Goal: Task Accomplishment & Management: Manage account settings

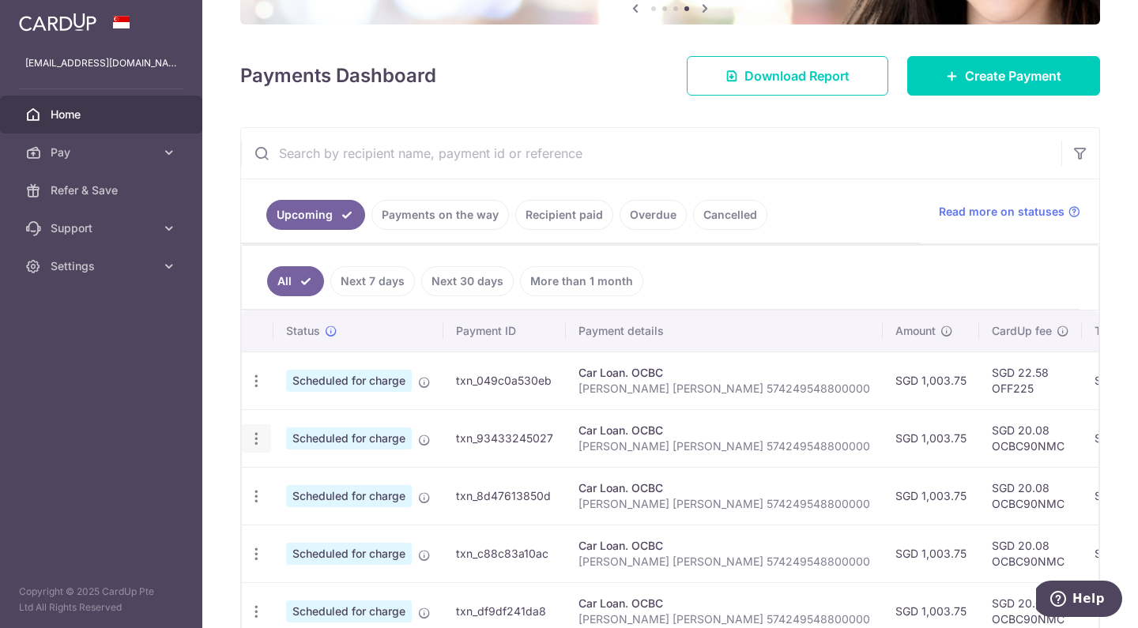
click at [255, 433] on icon "button" at bounding box center [256, 439] width 17 height 17
click at [311, 481] on span "Update payment" at bounding box center [341, 482] width 108 height 19
radio input "true"
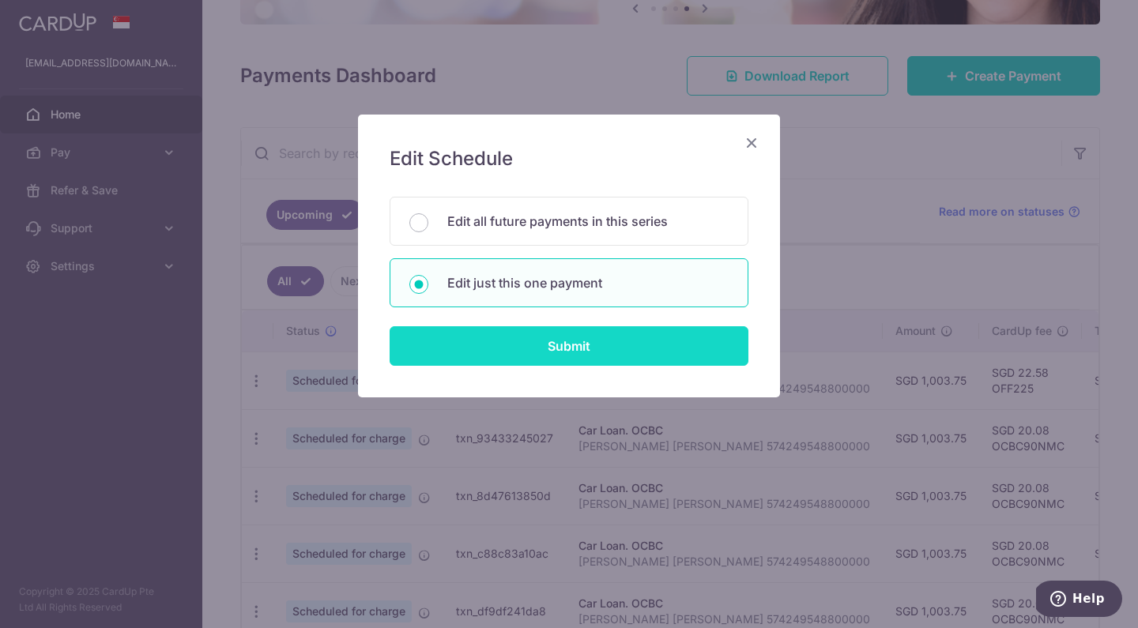
click at [496, 346] on input "Submit" at bounding box center [569, 346] width 359 height 40
radio input "true"
type input "1,003.75"
type input "[DATE]"
type input "[PERSON_NAME] [PERSON_NAME] 574249548800000"
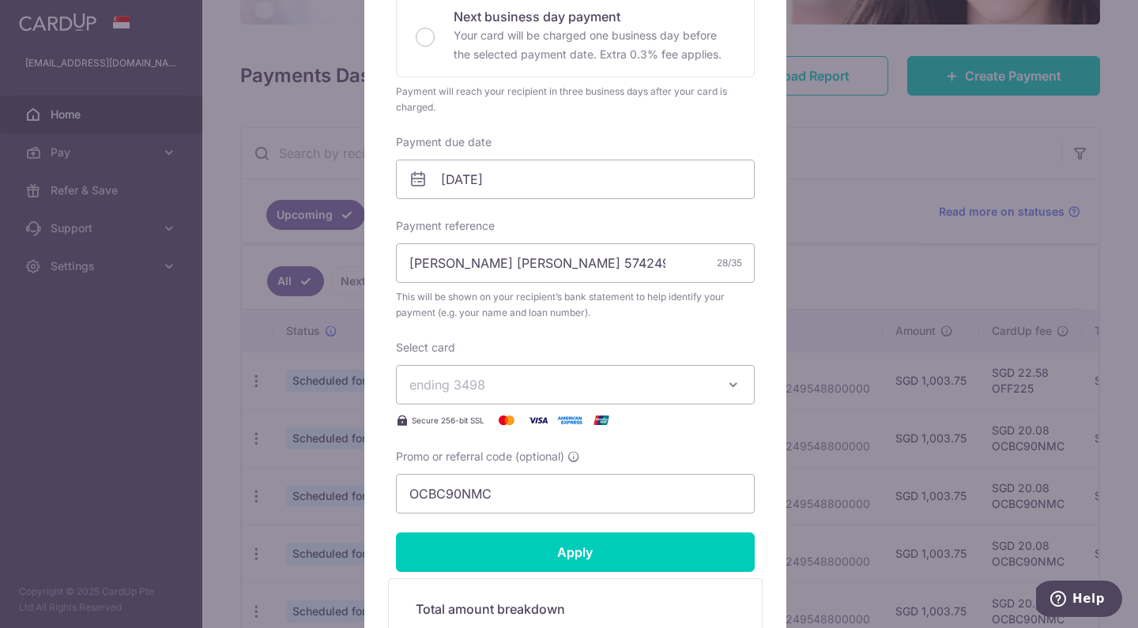
scroll to position [383, 0]
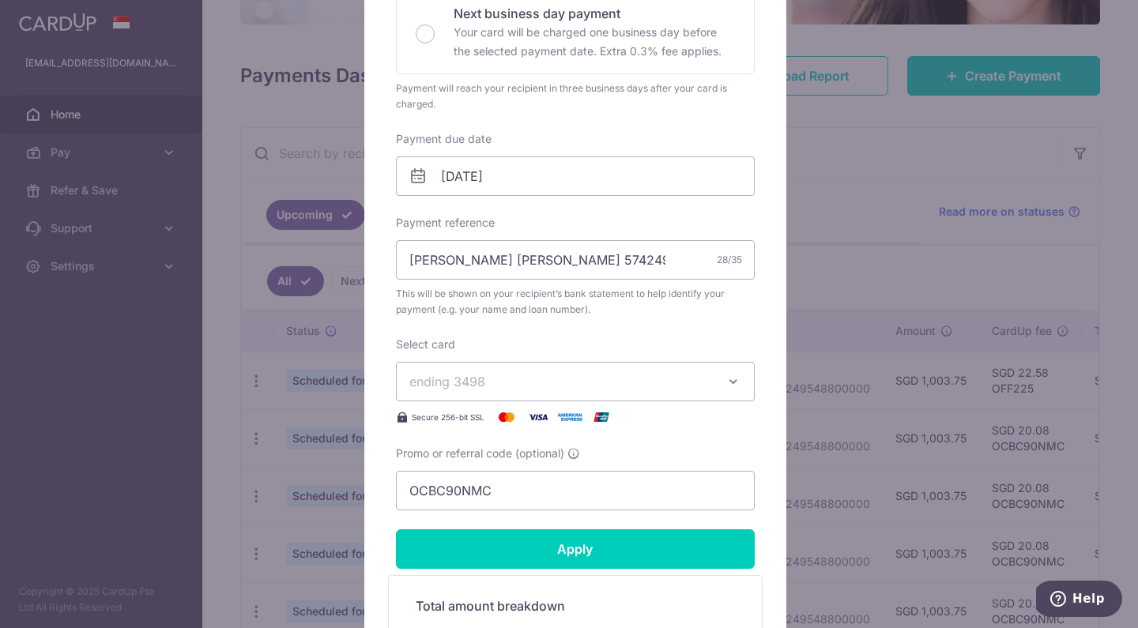
click at [486, 381] on span "ending 3498" at bounding box center [561, 381] width 304 height 19
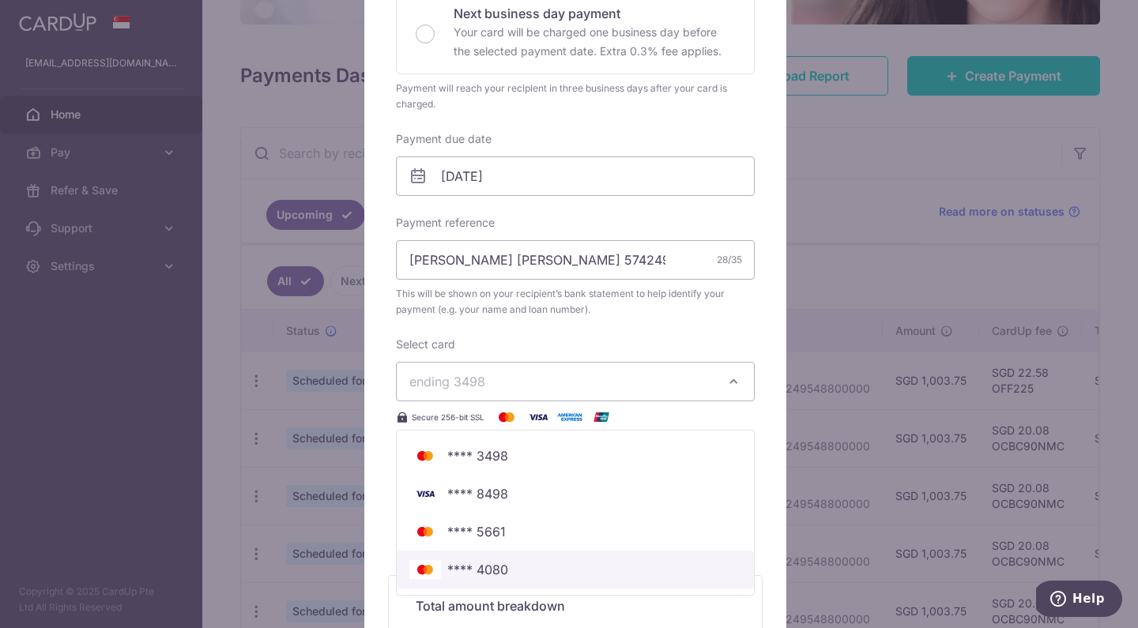
click at [464, 567] on span "**** 4080" at bounding box center [477, 569] width 61 height 19
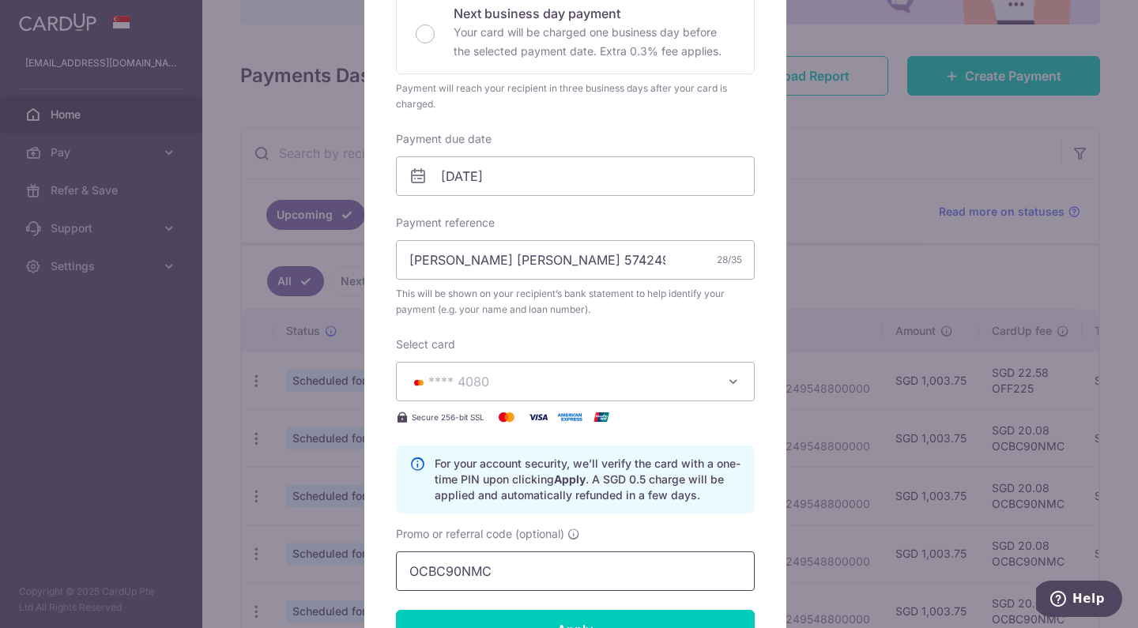
drag, startPoint x: 503, startPoint y: 583, endPoint x: 364, endPoint y: 579, distance: 138.4
click at [364, 579] on div "Edit payment By clicking apply, you will make changes to all payments to OCBC s…" at bounding box center [575, 297] width 422 height 1133
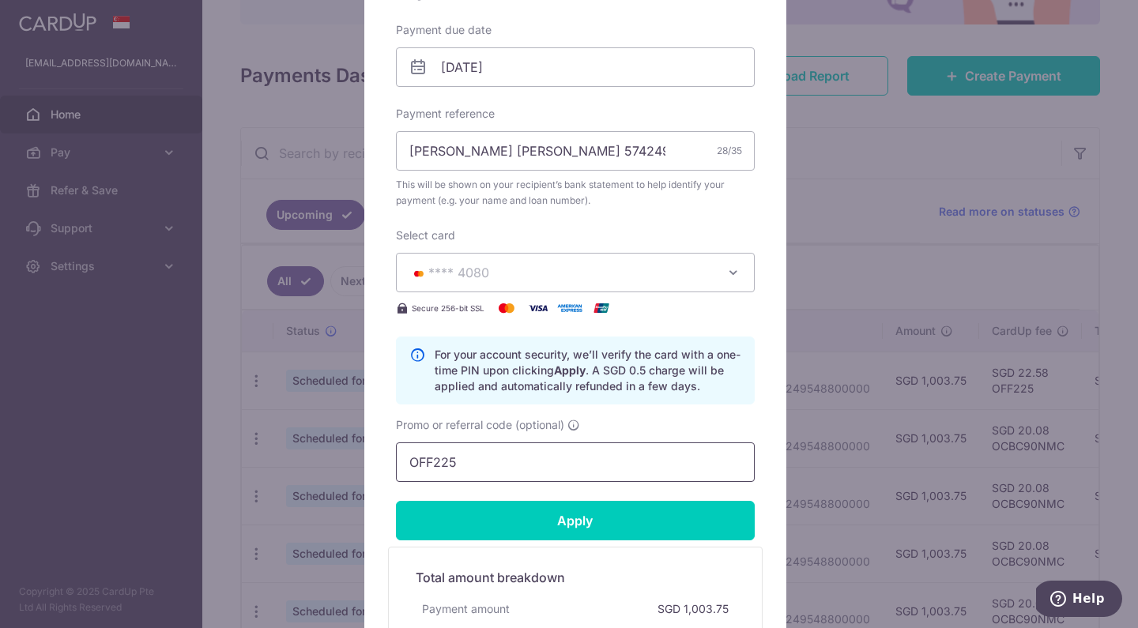
scroll to position [496, 0]
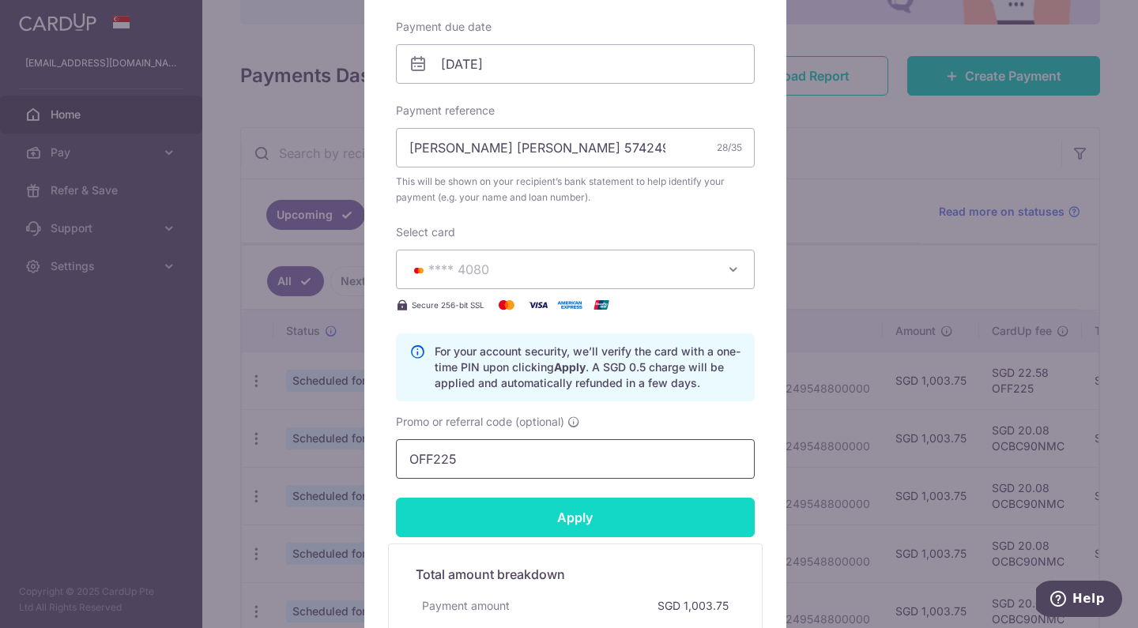
type input "OFF225"
click at [468, 533] on input "Apply" at bounding box center [575, 518] width 359 height 40
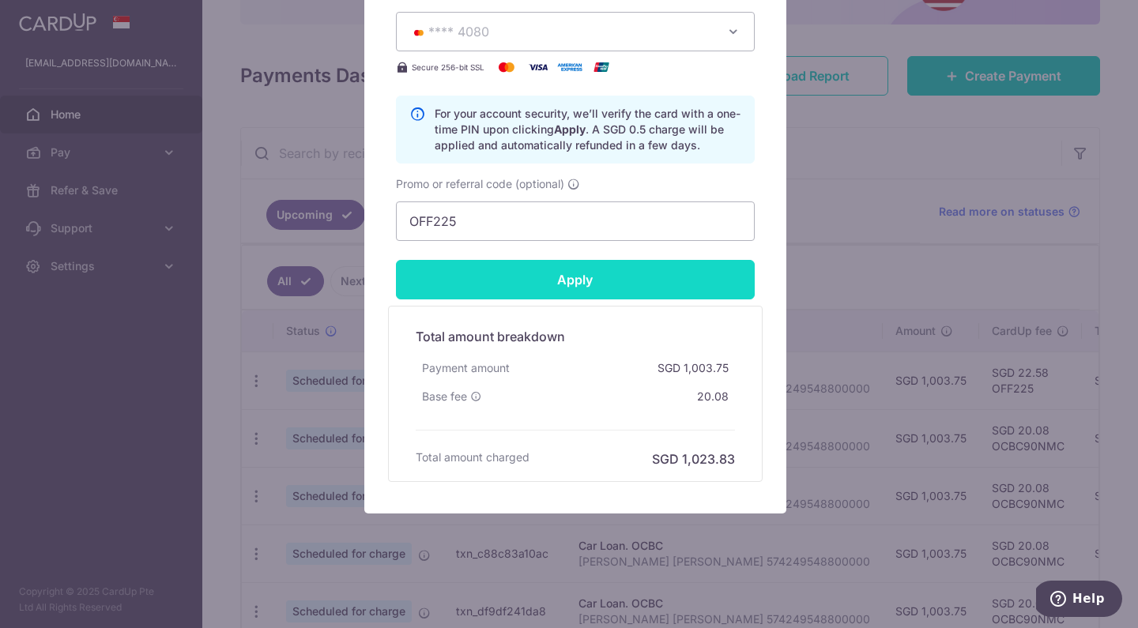
scroll to position [734, 0]
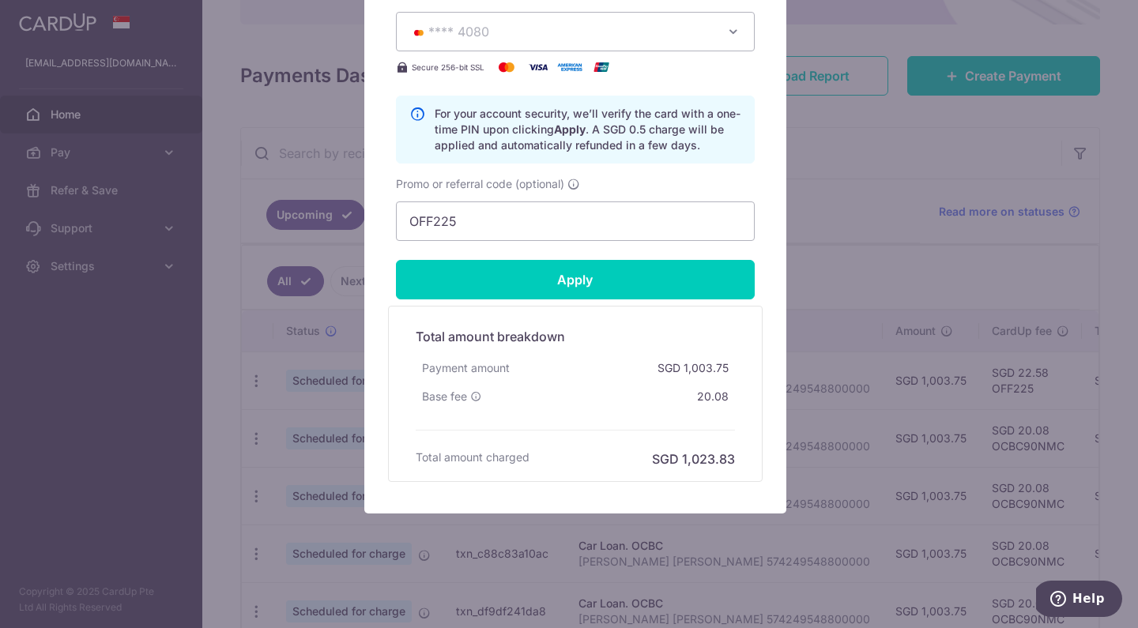
type input "Successfully Applied"
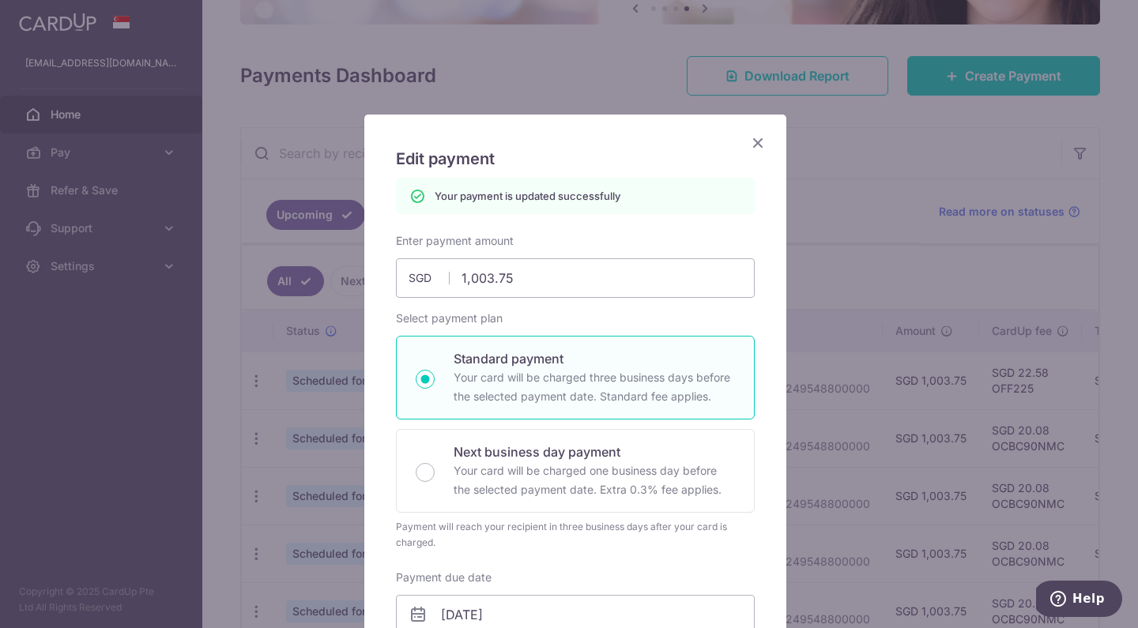
scroll to position [0, 0]
click at [753, 142] on icon "Close" at bounding box center [758, 143] width 19 height 20
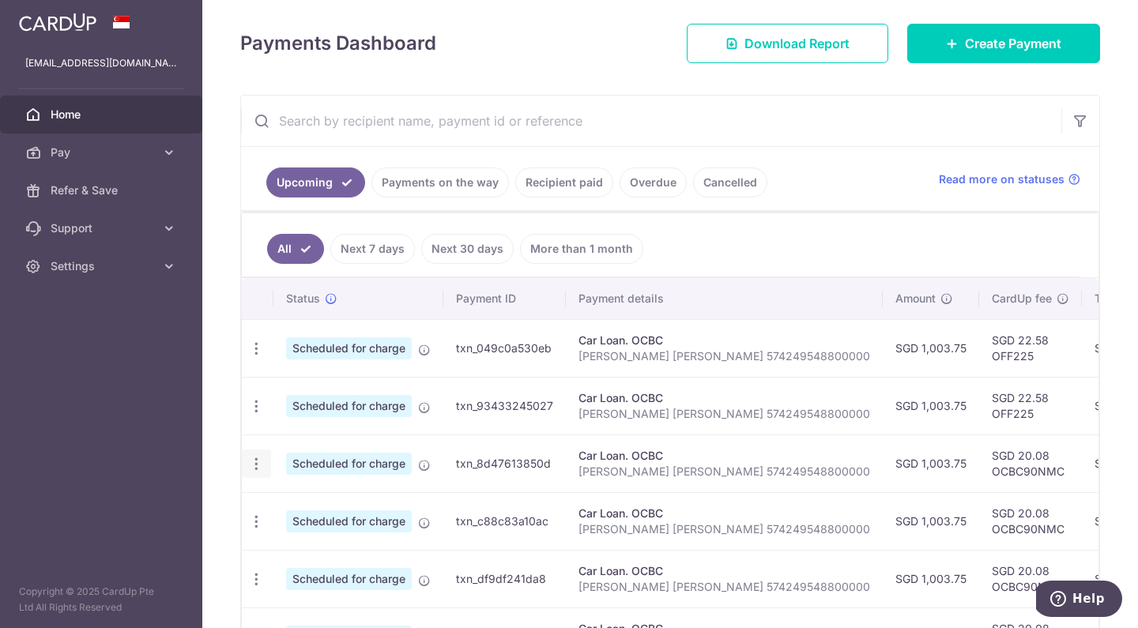
click at [255, 465] on icon "button" at bounding box center [256, 464] width 17 height 17
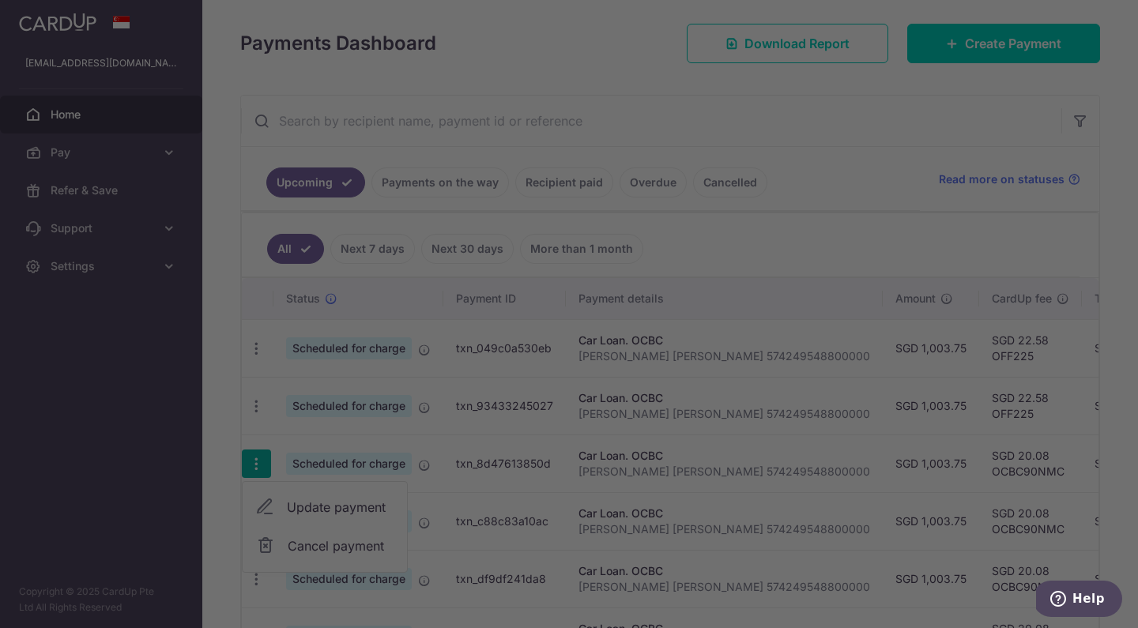
click at [293, 495] on body "yeebinglin@gmail.com Home Pay Payments Recipients Cards Refer & Save Support FA…" at bounding box center [569, 314] width 1138 height 628
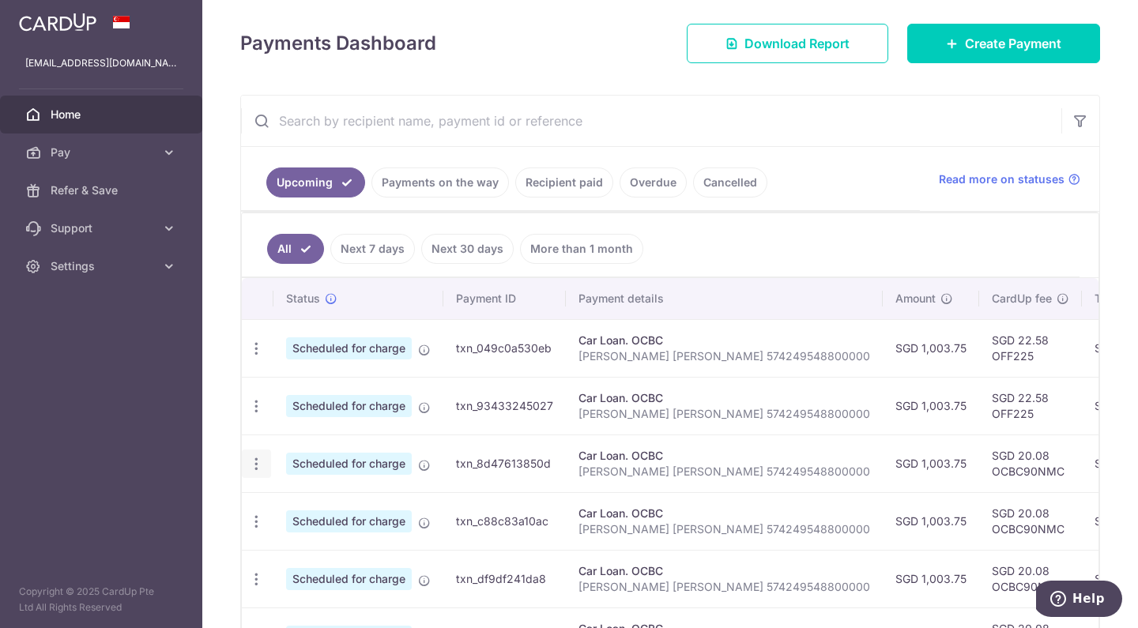
click at [258, 469] on icon "button" at bounding box center [256, 464] width 17 height 17
click at [311, 511] on span "Update payment" at bounding box center [341, 507] width 108 height 19
radio input "true"
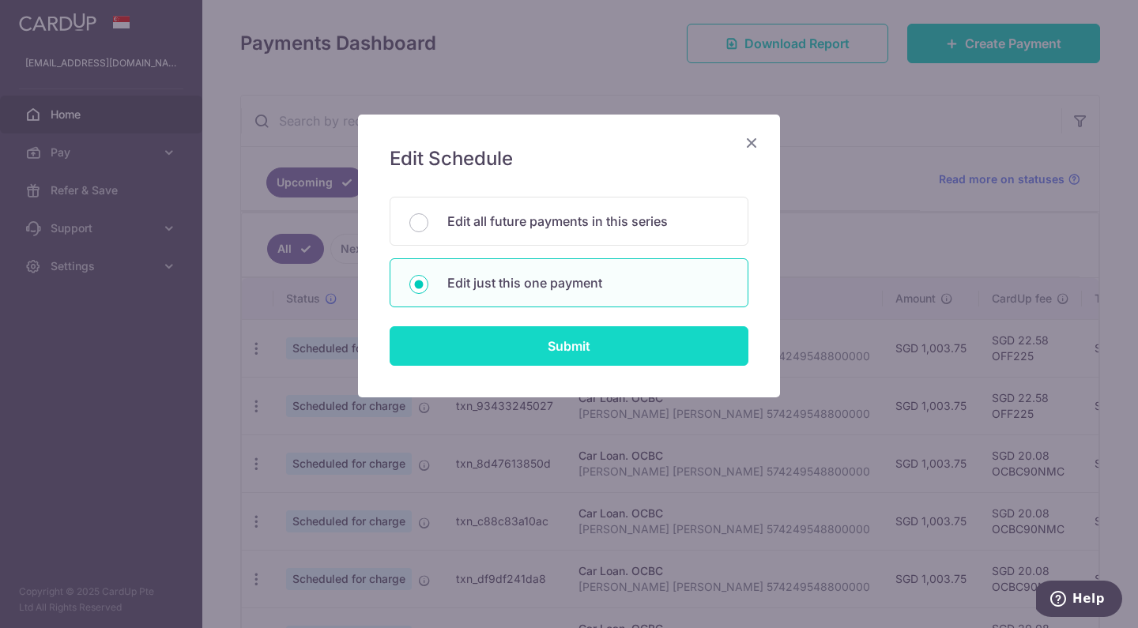
click at [509, 336] on input "Submit" at bounding box center [569, 346] width 359 height 40
radio input "true"
type input "1,003.75"
type input "[DATE]"
type input "[PERSON_NAME] [PERSON_NAME] 574249548800000"
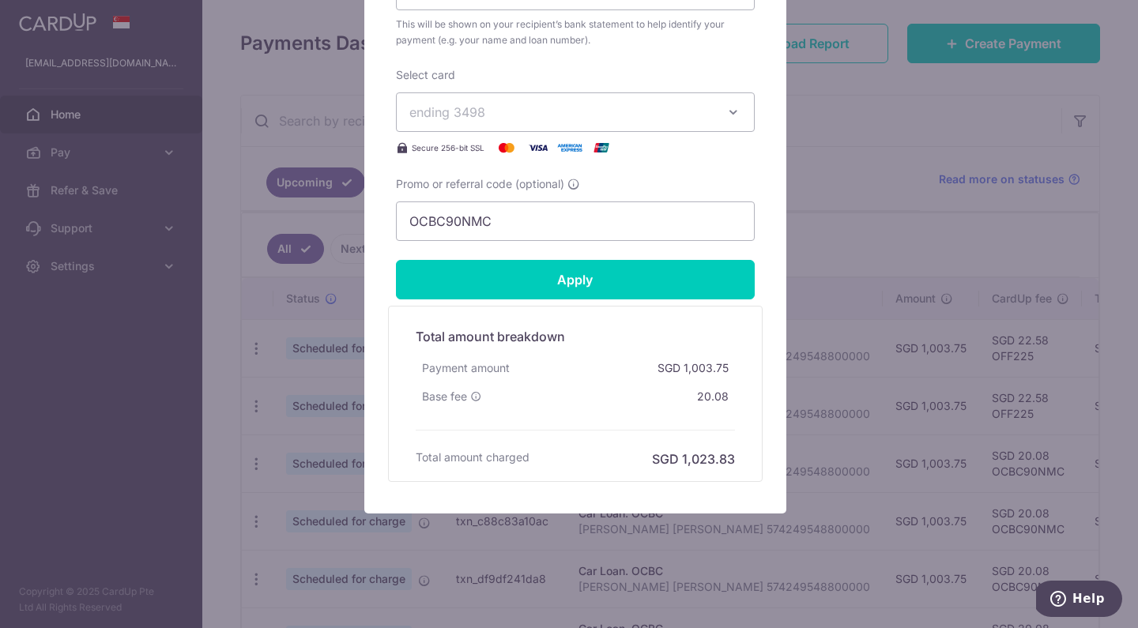
scroll to position [653, 0]
drag, startPoint x: 497, startPoint y: 218, endPoint x: 372, endPoint y: 213, distance: 125.0
type input "OFF225"
click at [526, 95] on button "ending 3498" at bounding box center [575, 112] width 359 height 40
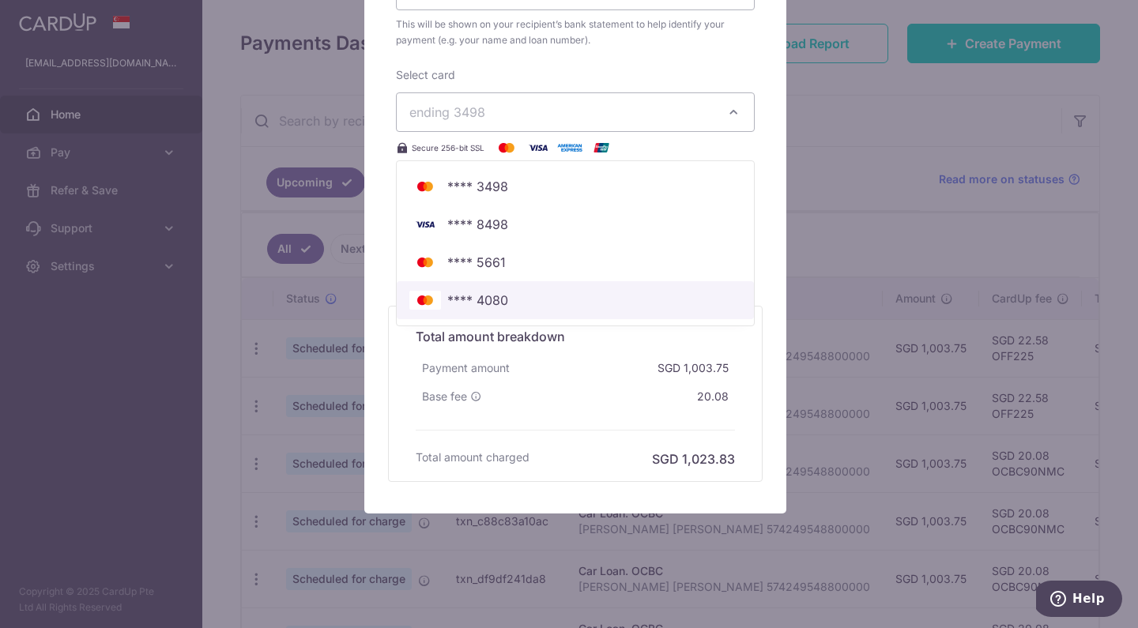
click at [497, 296] on span "**** 4080" at bounding box center [477, 300] width 61 height 19
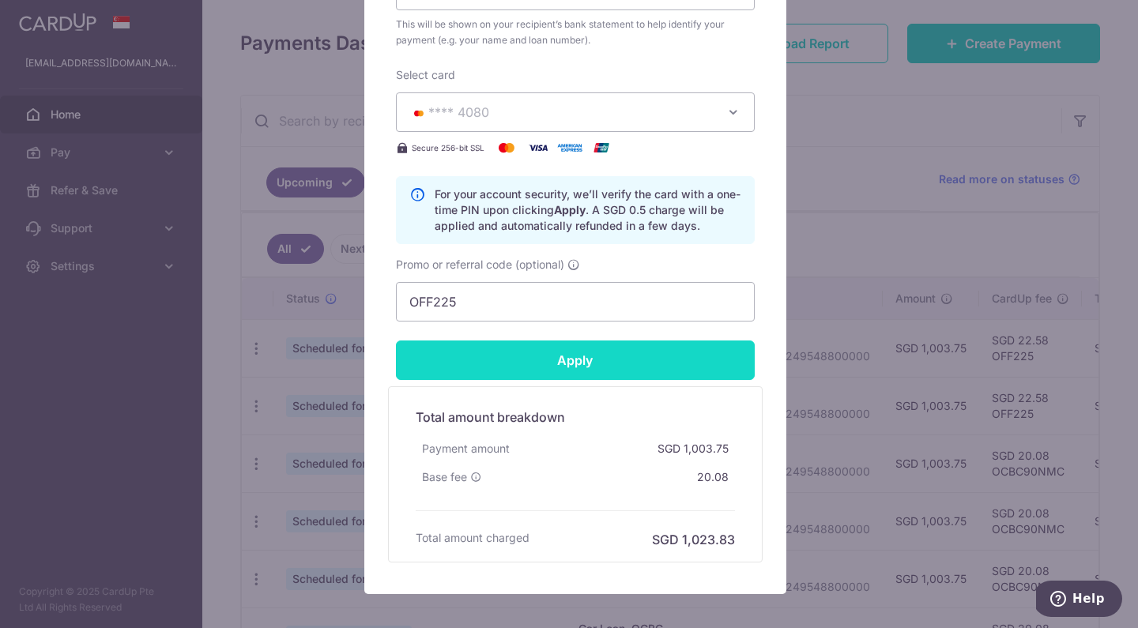
click at [515, 372] on input "Apply" at bounding box center [575, 361] width 359 height 40
type input "Successfully Applied"
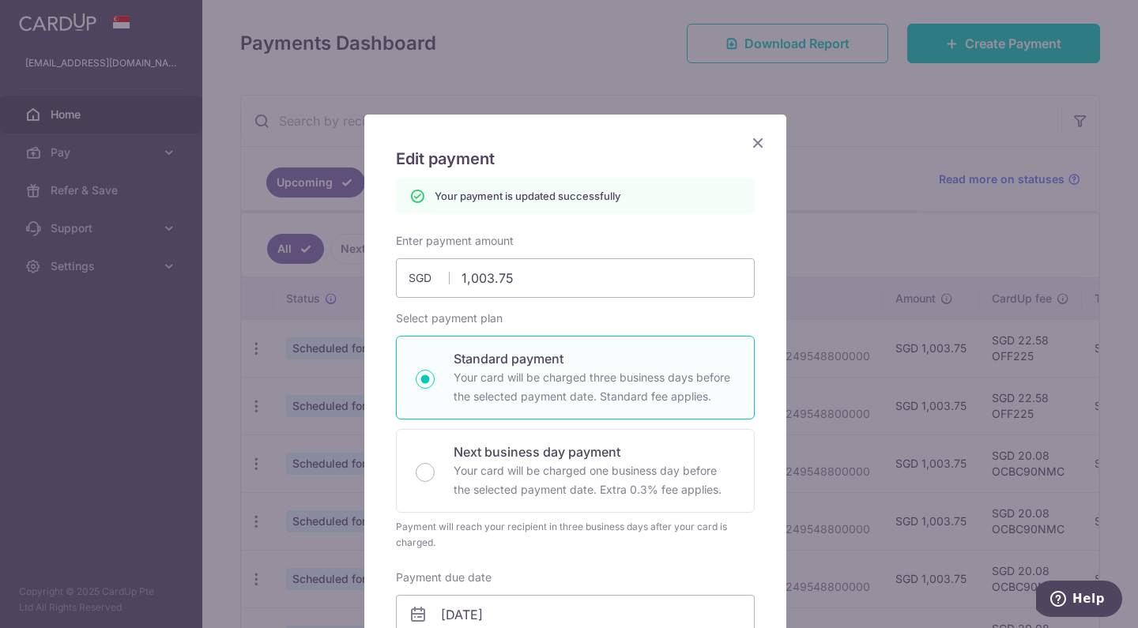
scroll to position [0, 0]
click at [751, 142] on icon "Close" at bounding box center [758, 143] width 19 height 20
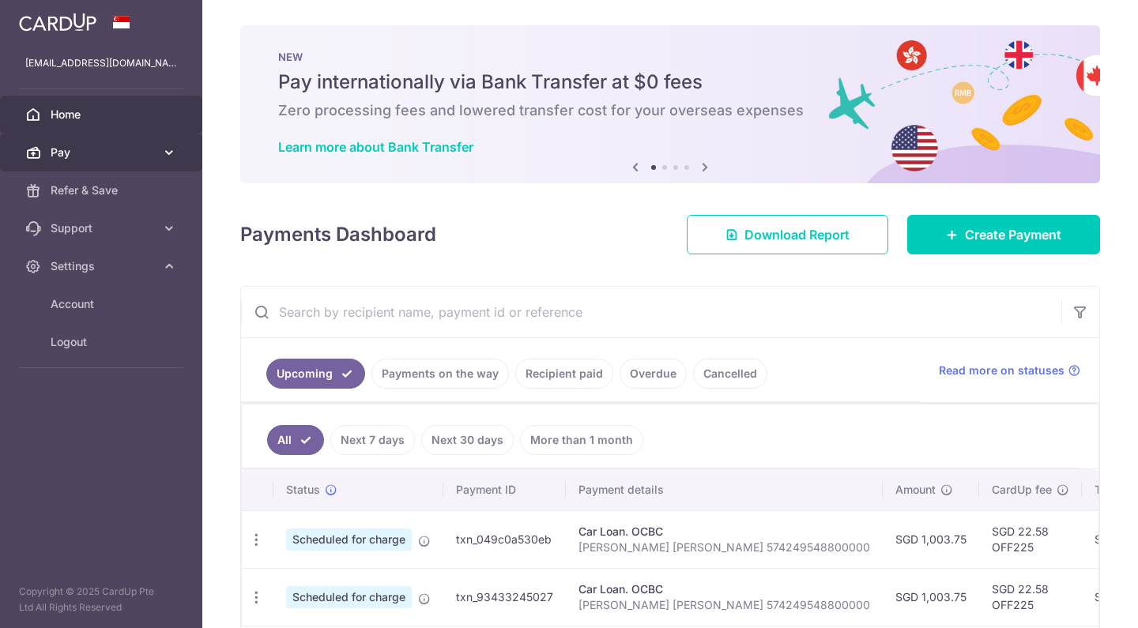
click at [172, 153] on icon at bounding box center [169, 153] width 16 height 16
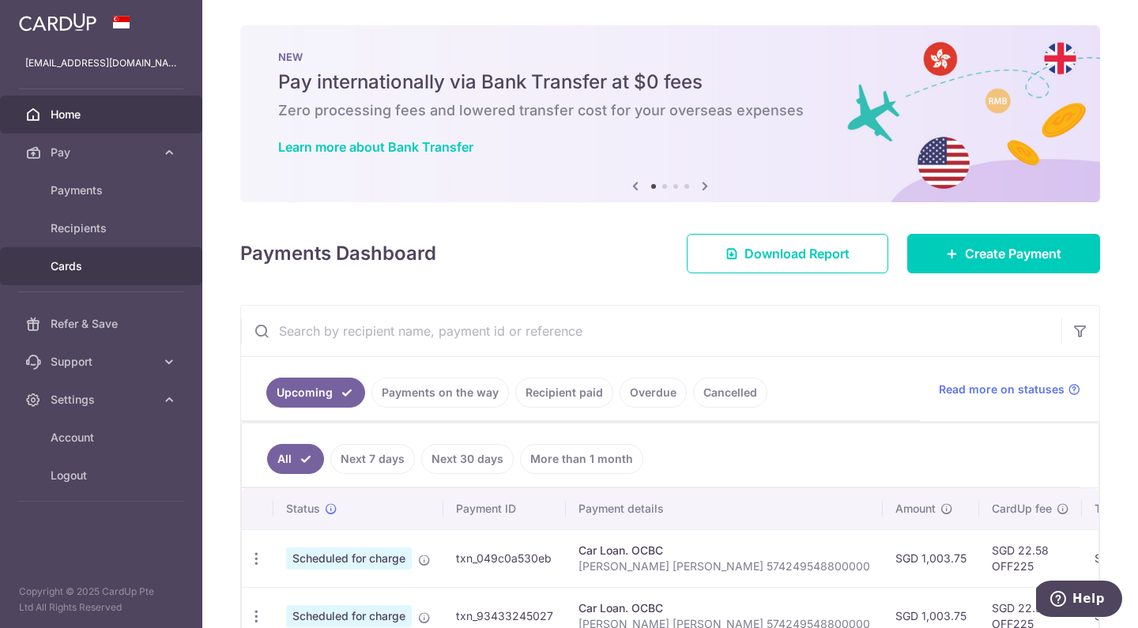
click at [66, 270] on span "Cards" at bounding box center [103, 266] width 104 height 16
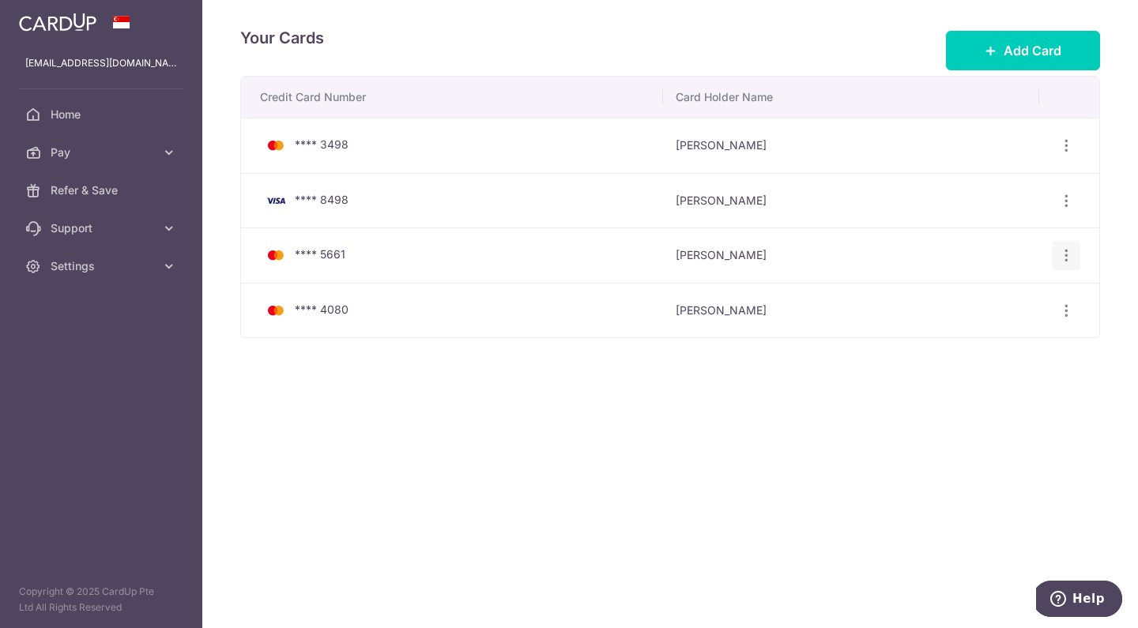
click at [1069, 253] on icon "button" at bounding box center [1066, 255] width 17 height 17
click at [981, 340] on span "Delete" at bounding box center [1014, 337] width 108 height 19
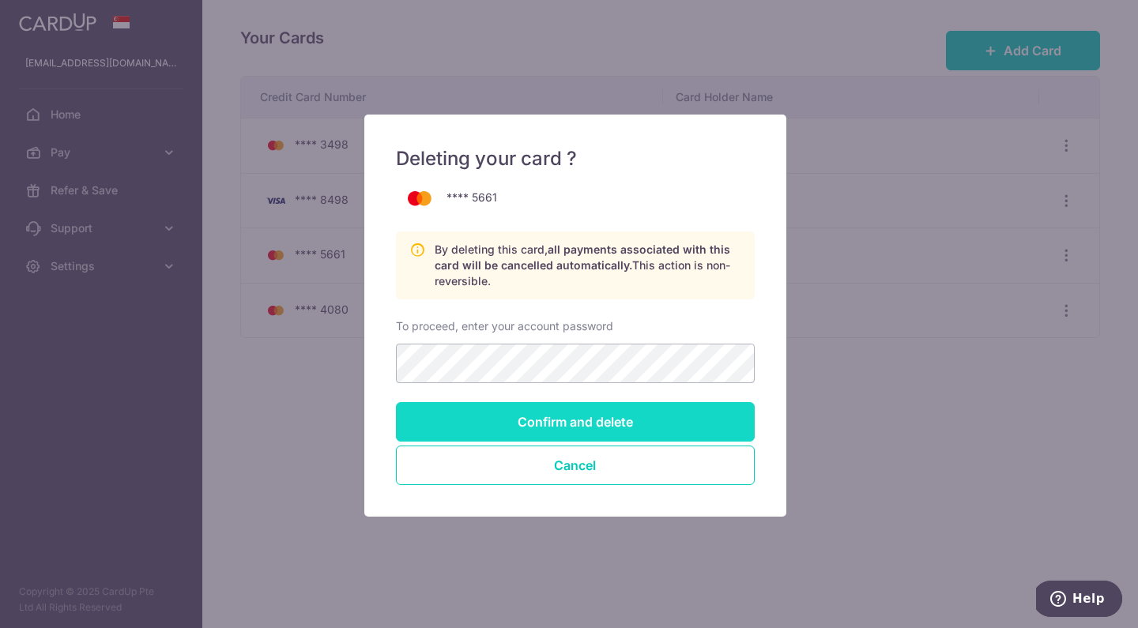
click at [578, 434] on input "Confirm and delete" at bounding box center [575, 422] width 359 height 40
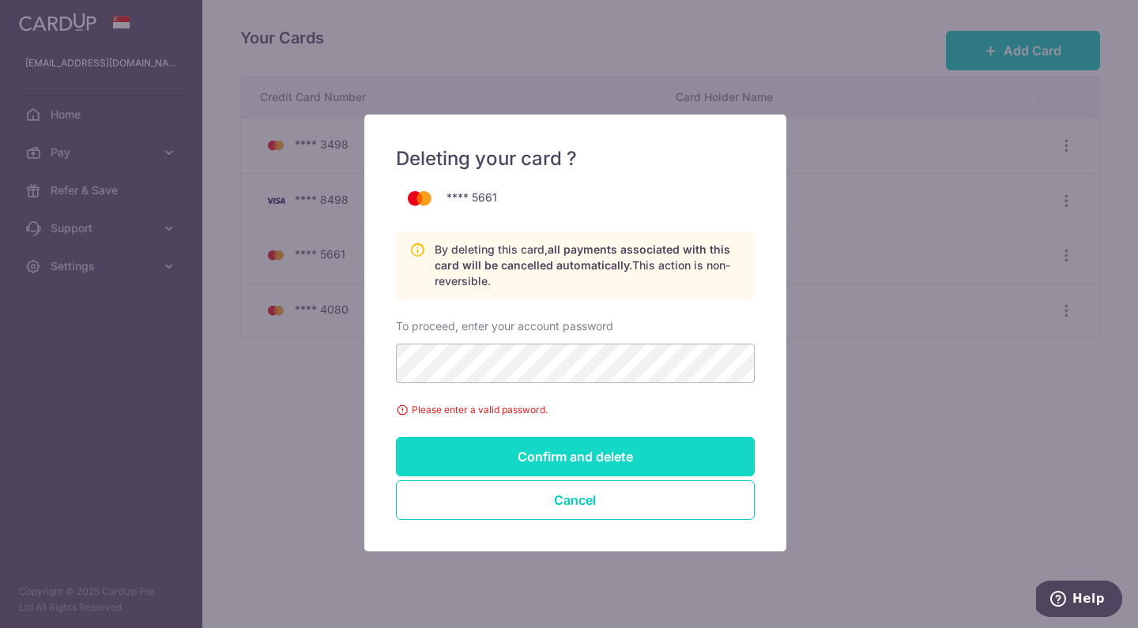
click at [555, 460] on input "Confirm and delete" at bounding box center [575, 457] width 359 height 40
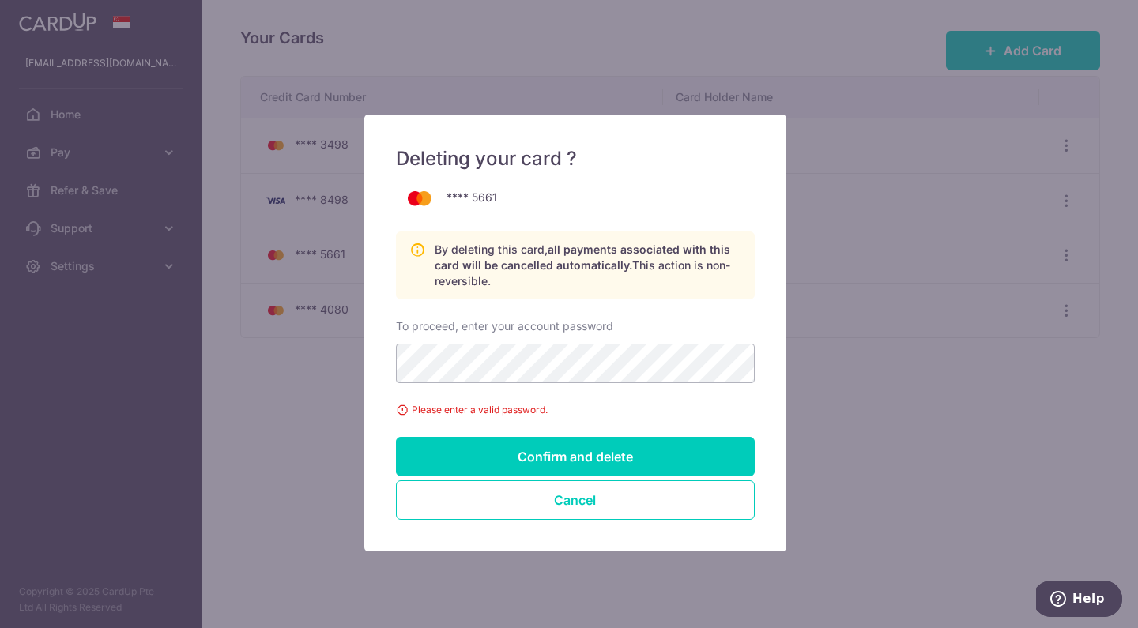
click at [547, 480] on div "Confirm and delete Cancel" at bounding box center [575, 478] width 359 height 83
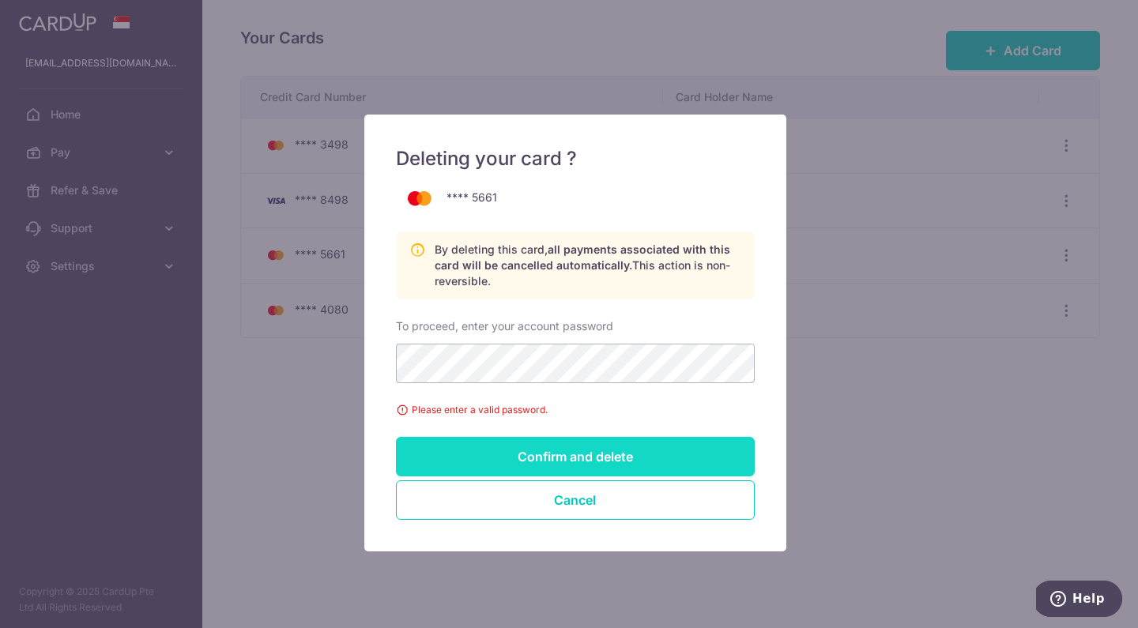
click at [565, 451] on input "Confirm and delete" at bounding box center [575, 457] width 359 height 40
click at [643, 456] on input "Confirm and delete" at bounding box center [575, 457] width 359 height 40
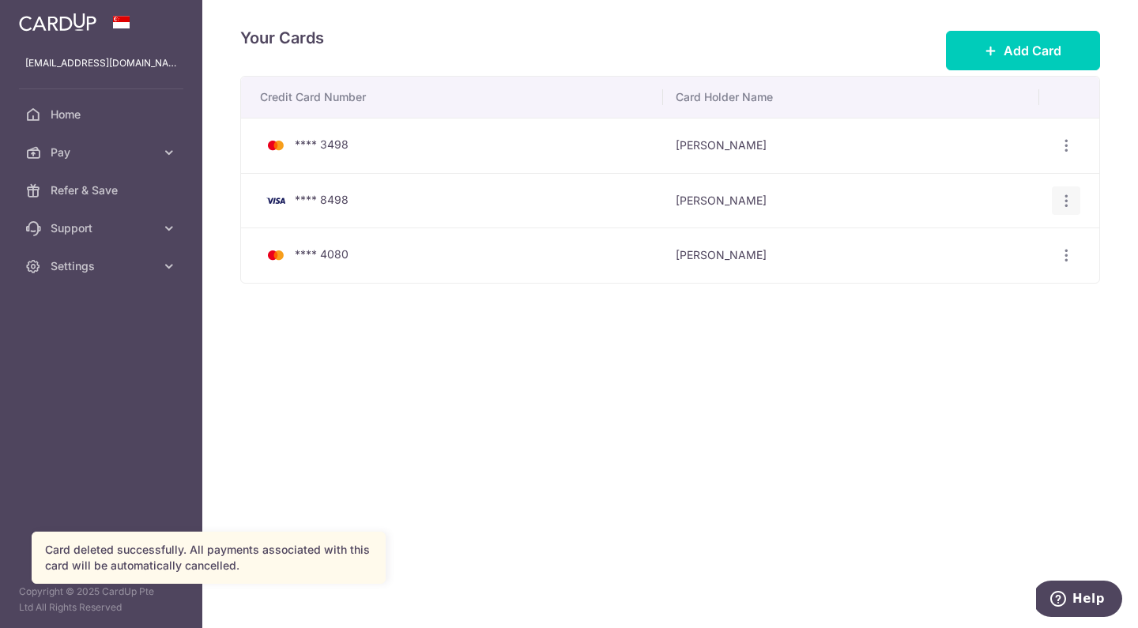
click at [1068, 201] on icon "button" at bounding box center [1066, 201] width 17 height 17
click at [994, 279] on span "Delete" at bounding box center [1014, 282] width 108 height 19
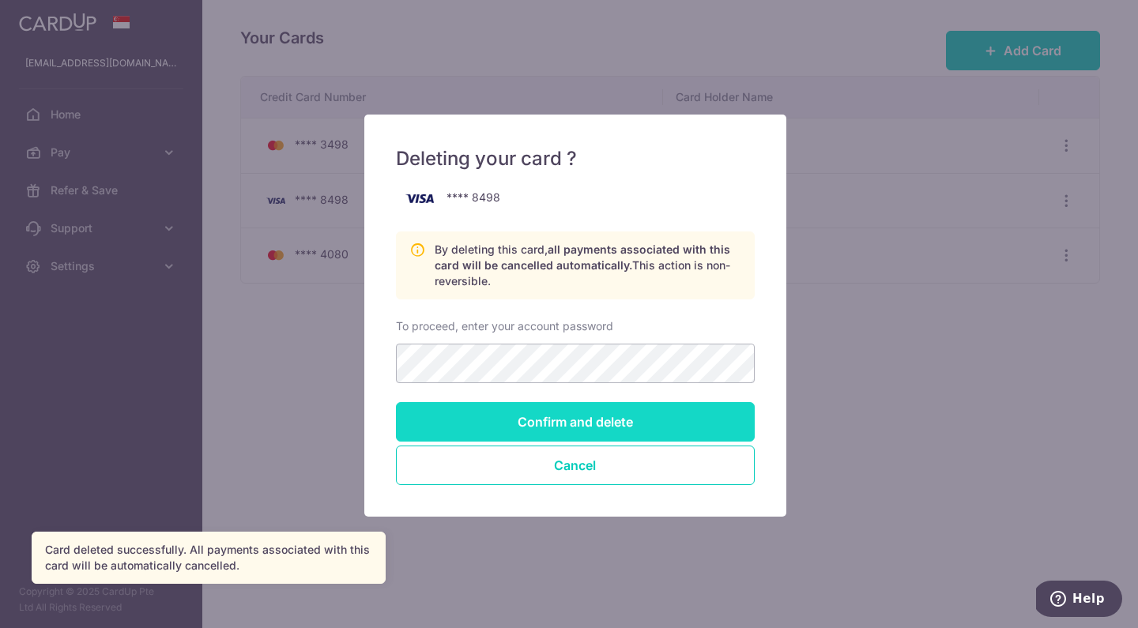
click at [593, 413] on input "Confirm and delete" at bounding box center [575, 422] width 359 height 40
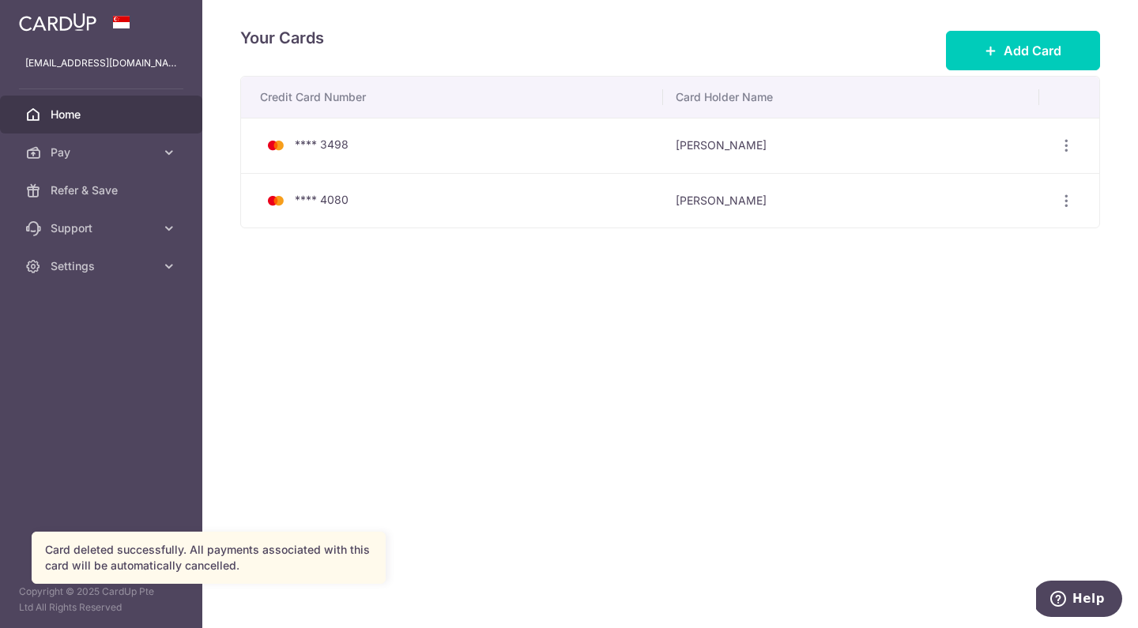
click at [68, 112] on span "Home" at bounding box center [103, 115] width 104 height 16
